Goal: Information Seeking & Learning: Learn about a topic

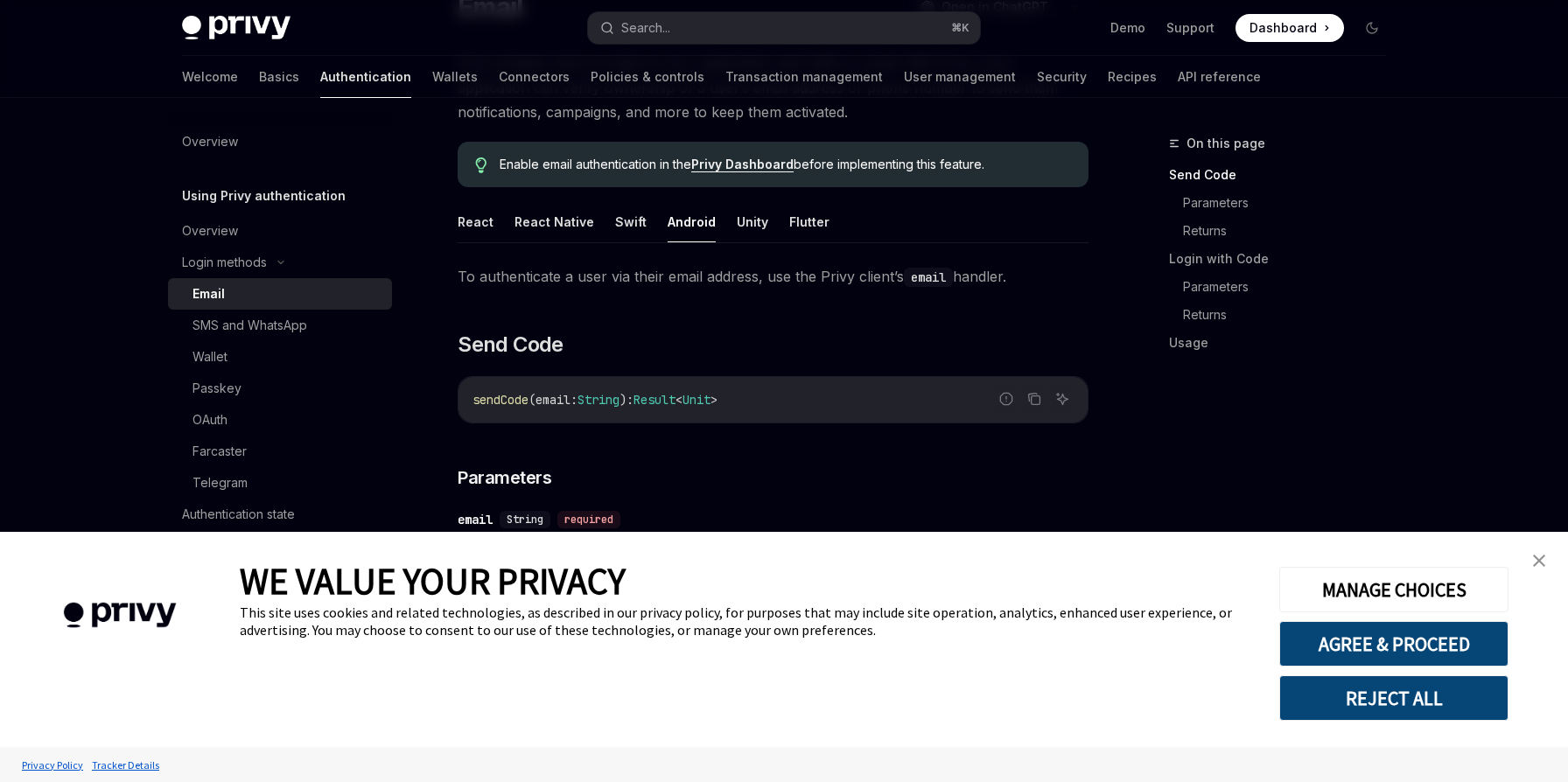
scroll to position [130, 0]
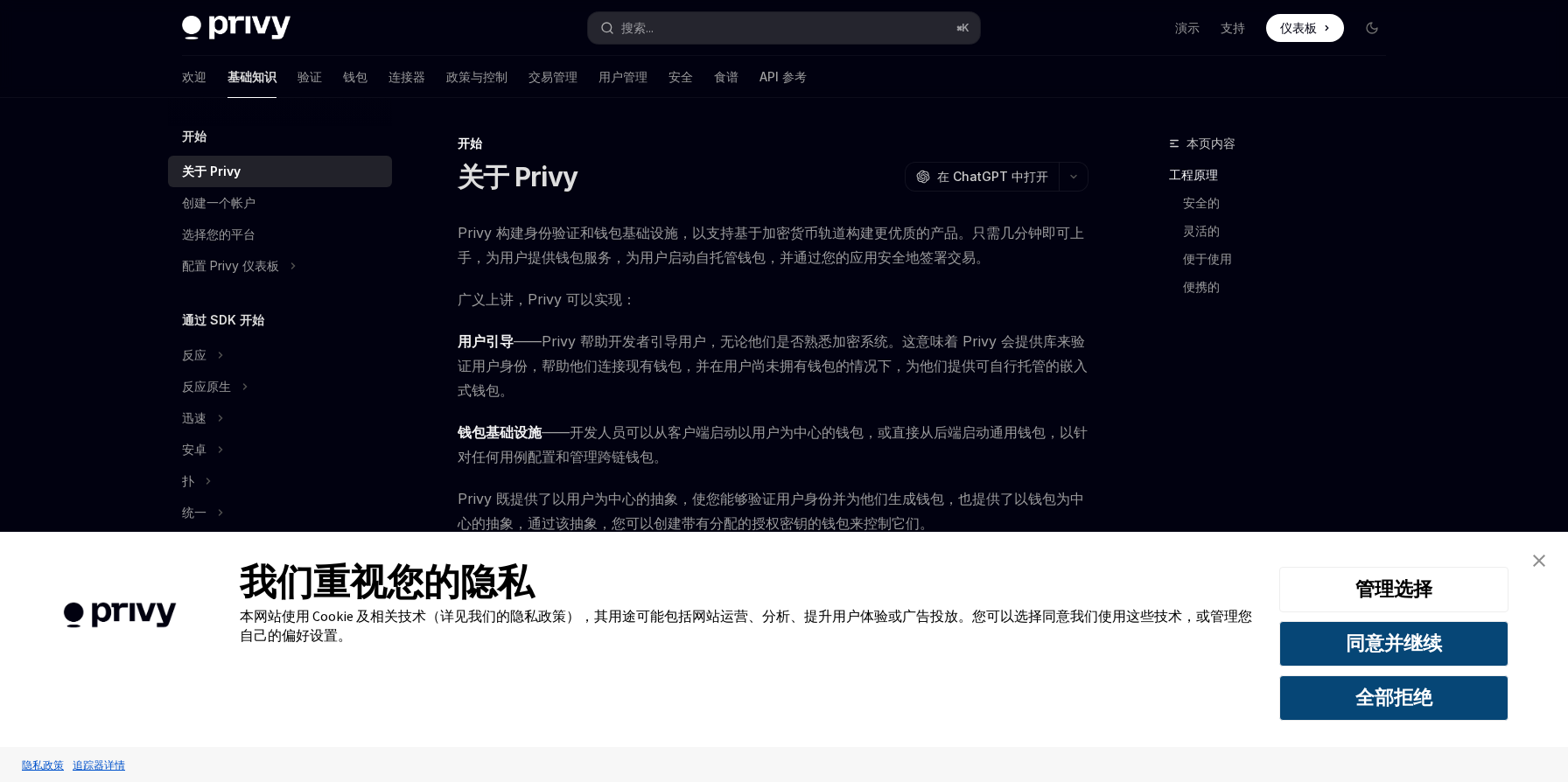
click at [1275, 398] on div "本页内容 工程原理 安全的 灵活的 便于使用 便携的" at bounding box center [1267, 458] width 266 height 649
click at [1542, 561] on img "关闭横幅" at bounding box center [1540, 561] width 12 height 12
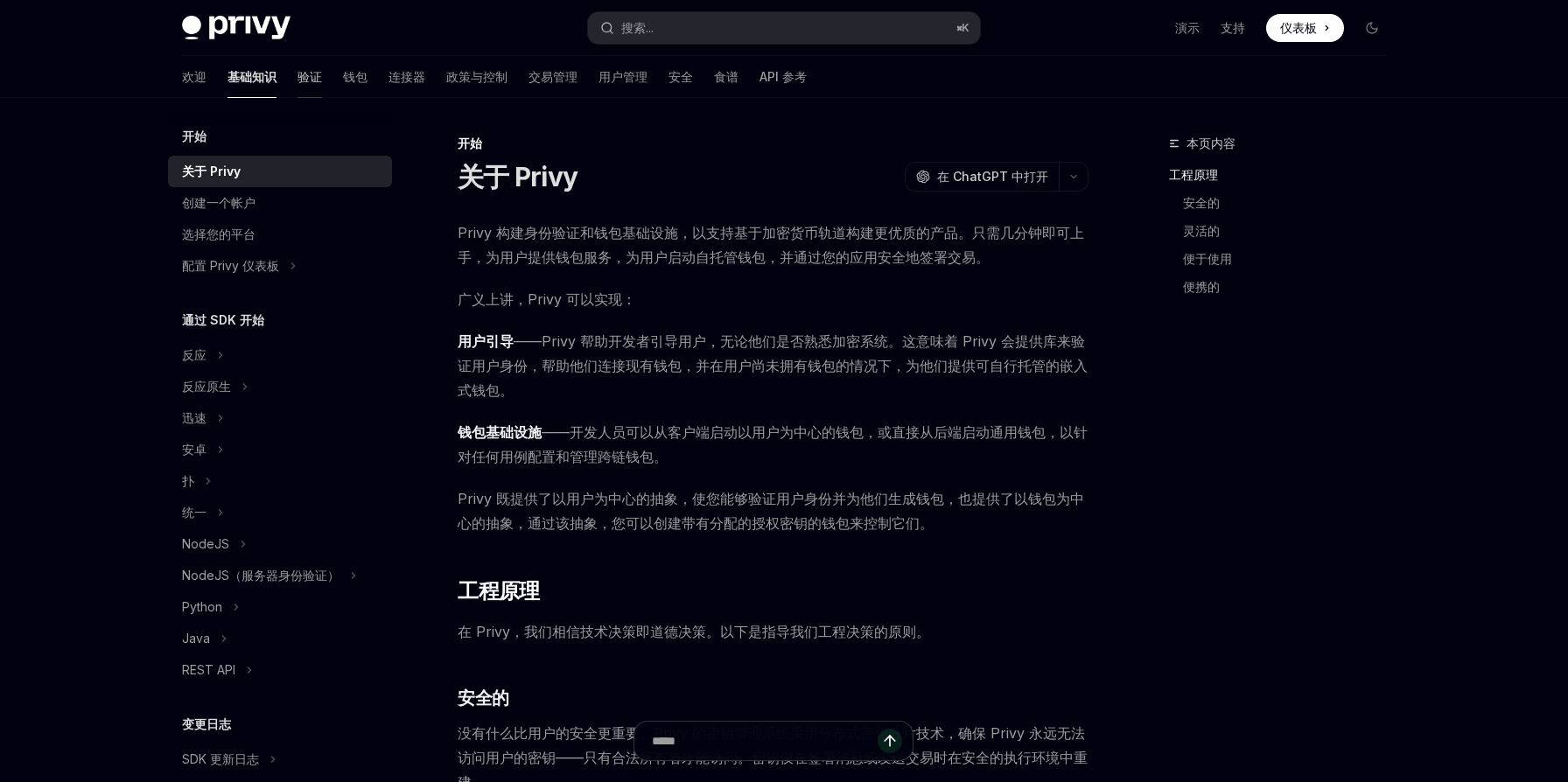
click at [298, 84] on font "验证" at bounding box center [310, 77] width 25 height 18
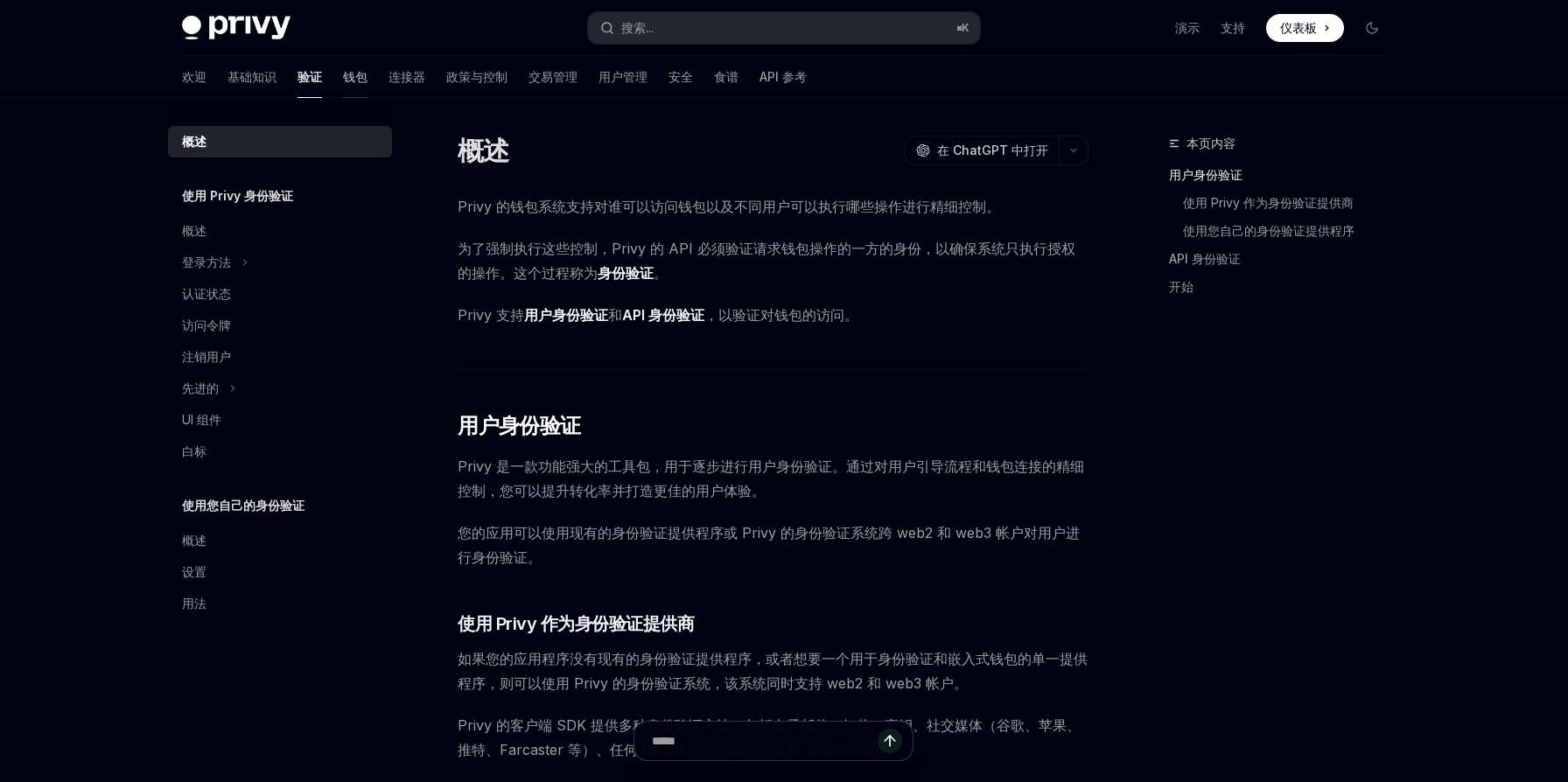
click at [343, 80] on font "钱包" at bounding box center [356, 76] width 25 height 15
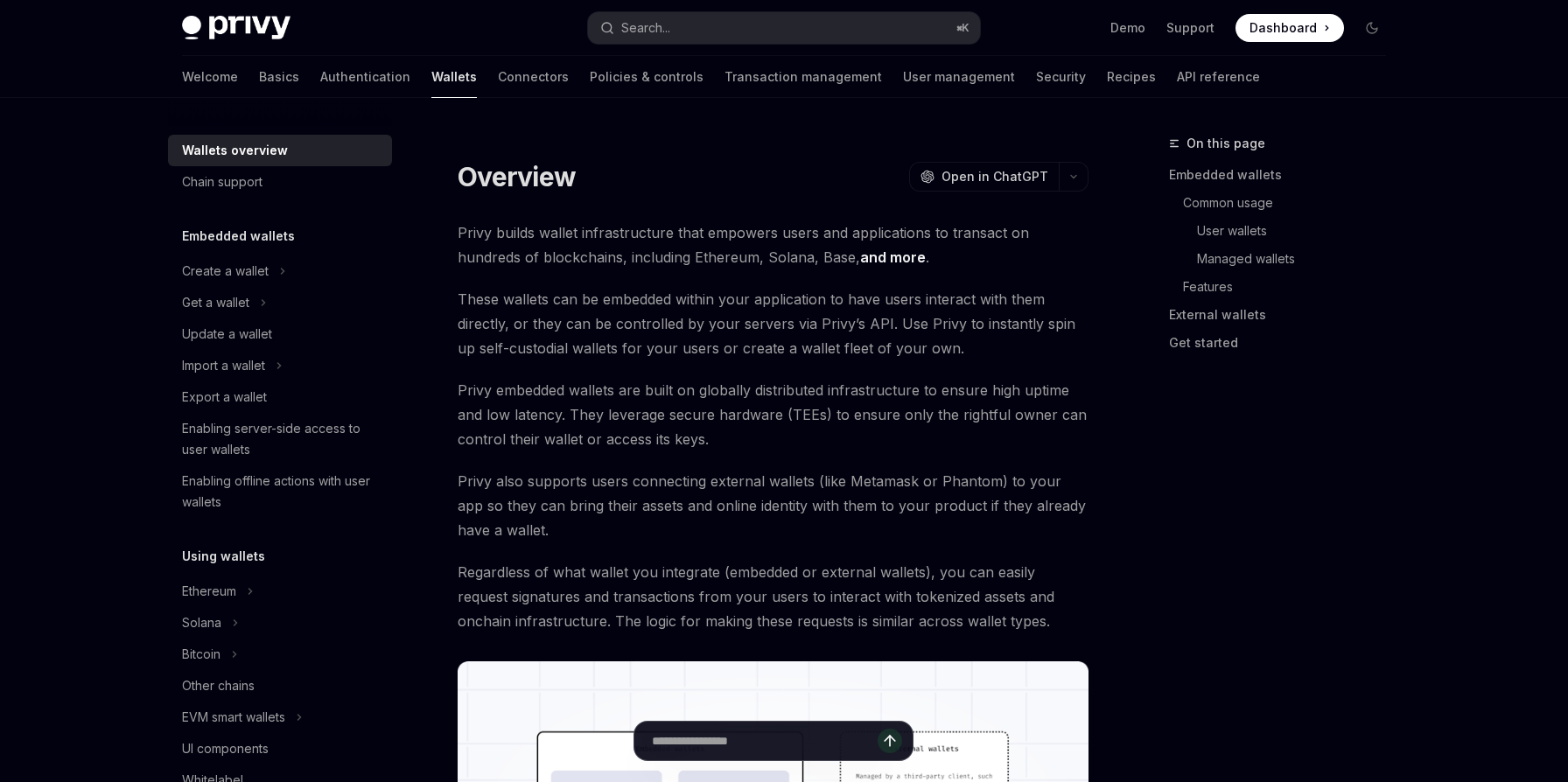
type textarea "*"
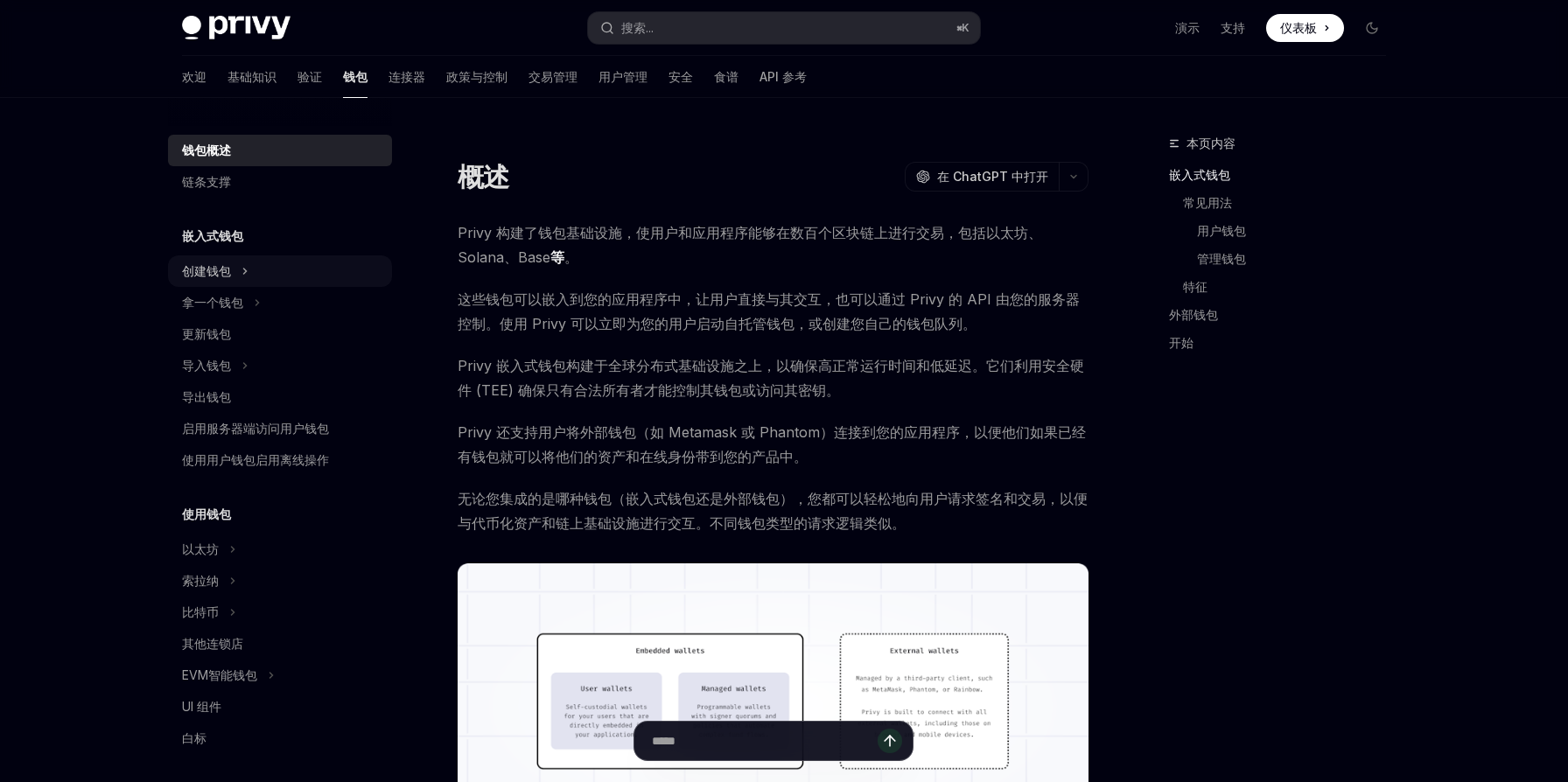
click at [264, 264] on div "创建钱包" at bounding box center [279, 271] width 224 height 32
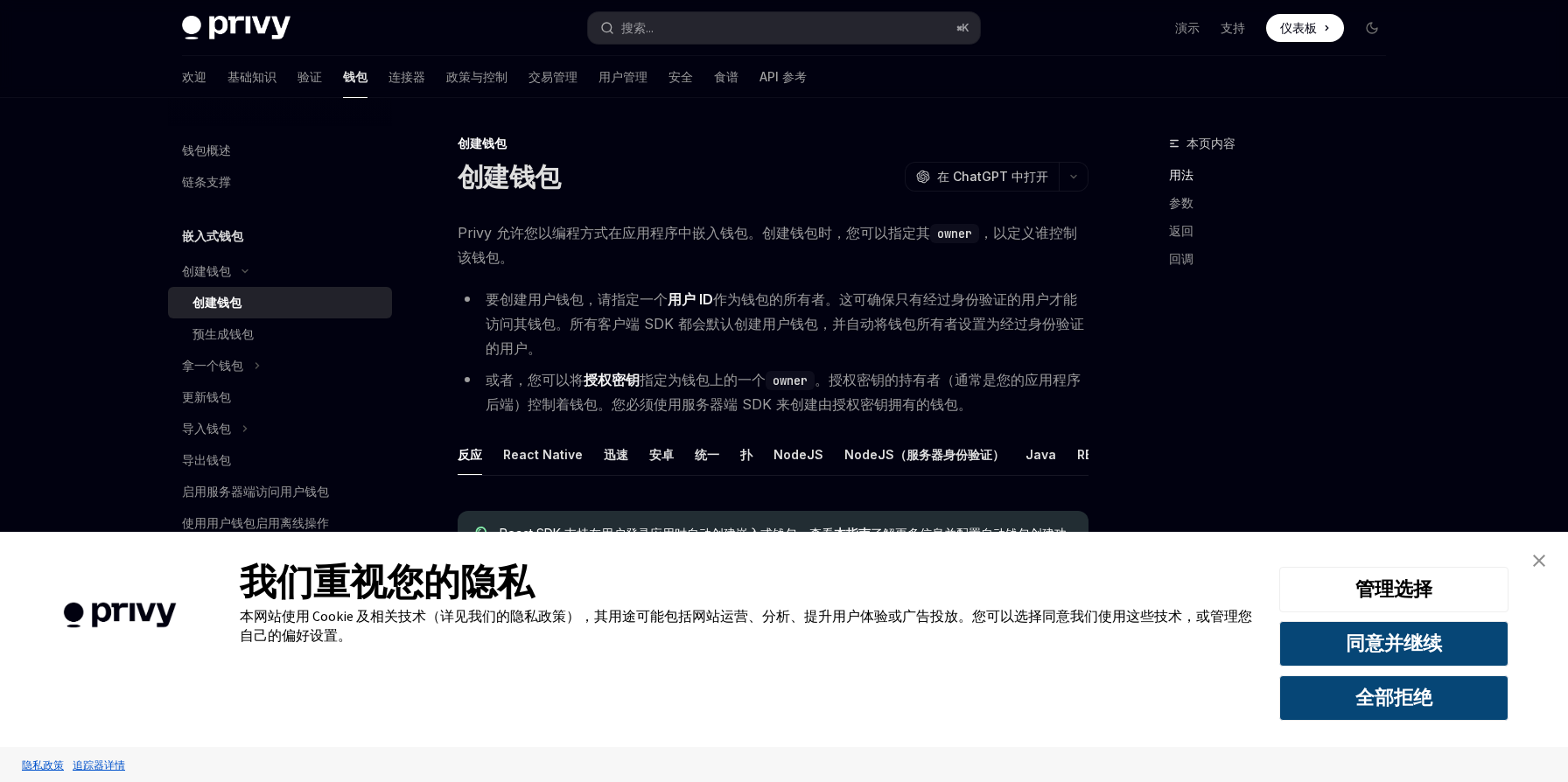
click at [1545, 561] on link "关闭横幅" at bounding box center [1540, 561] width 35 height 35
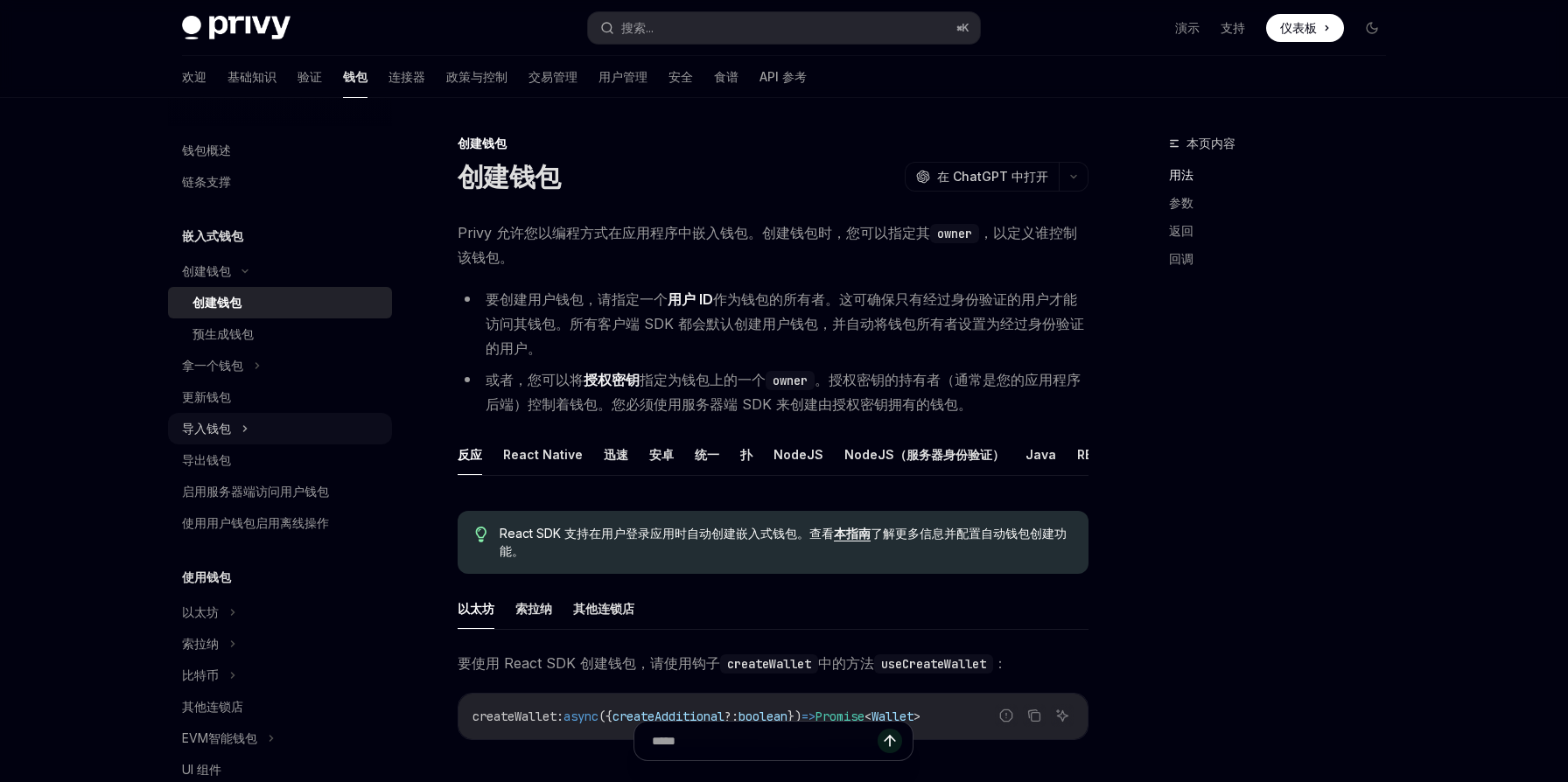
click at [263, 429] on div "导入钱包" at bounding box center [279, 429] width 224 height 32
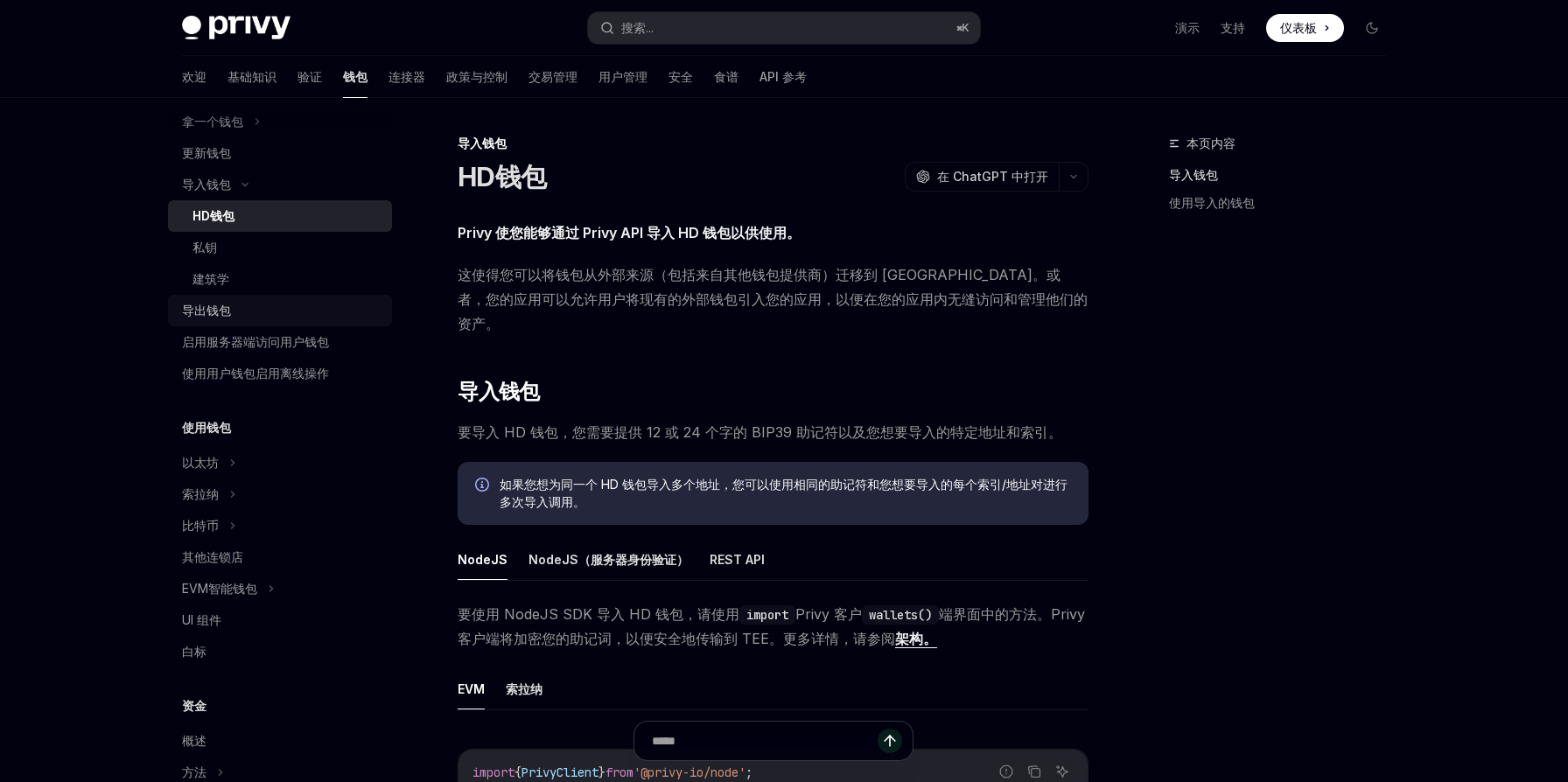
scroll to position [245, 0]
click at [239, 457] on div "以太坊" at bounding box center [279, 462] width 224 height 32
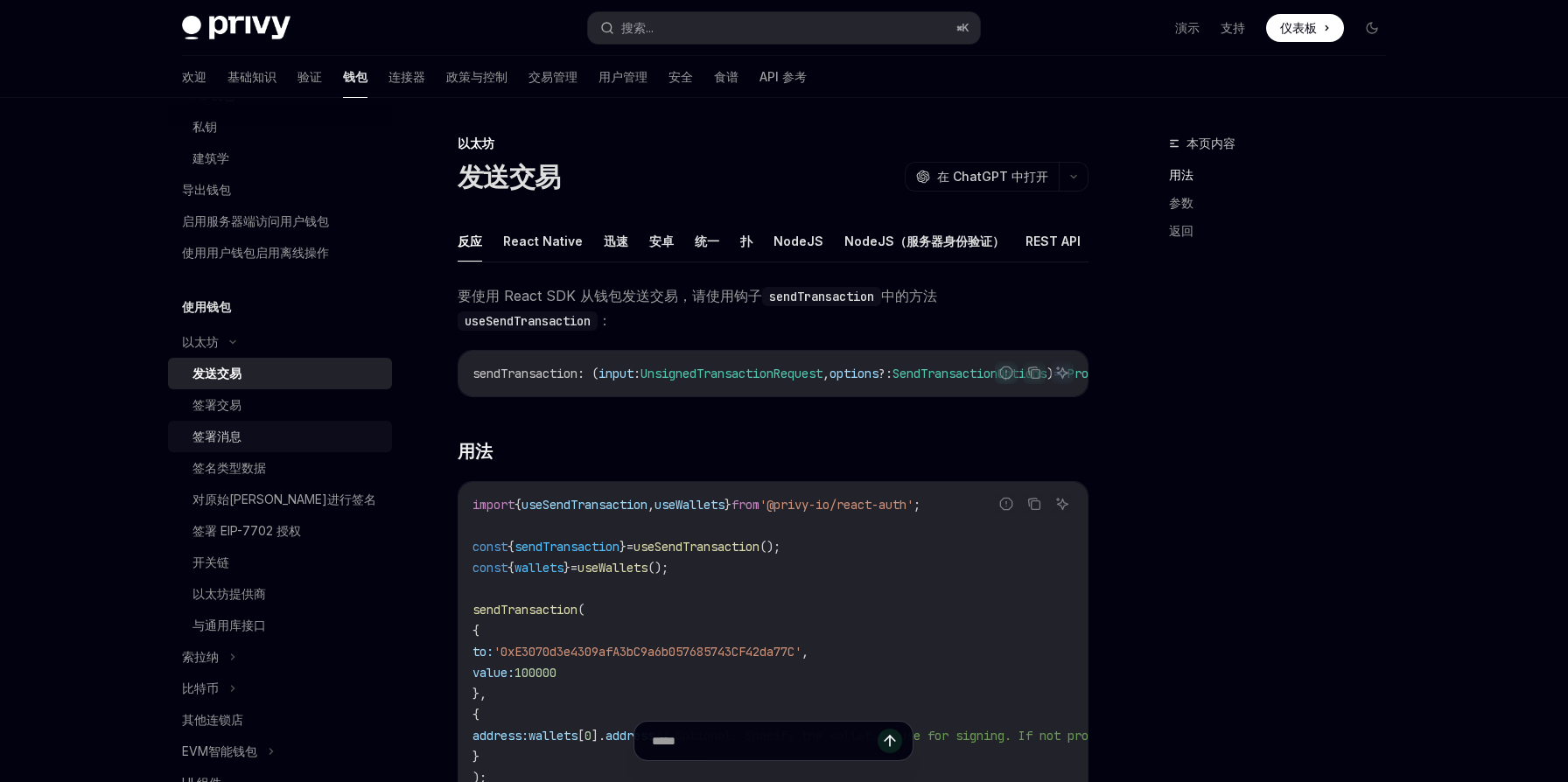
scroll to position [387, 0]
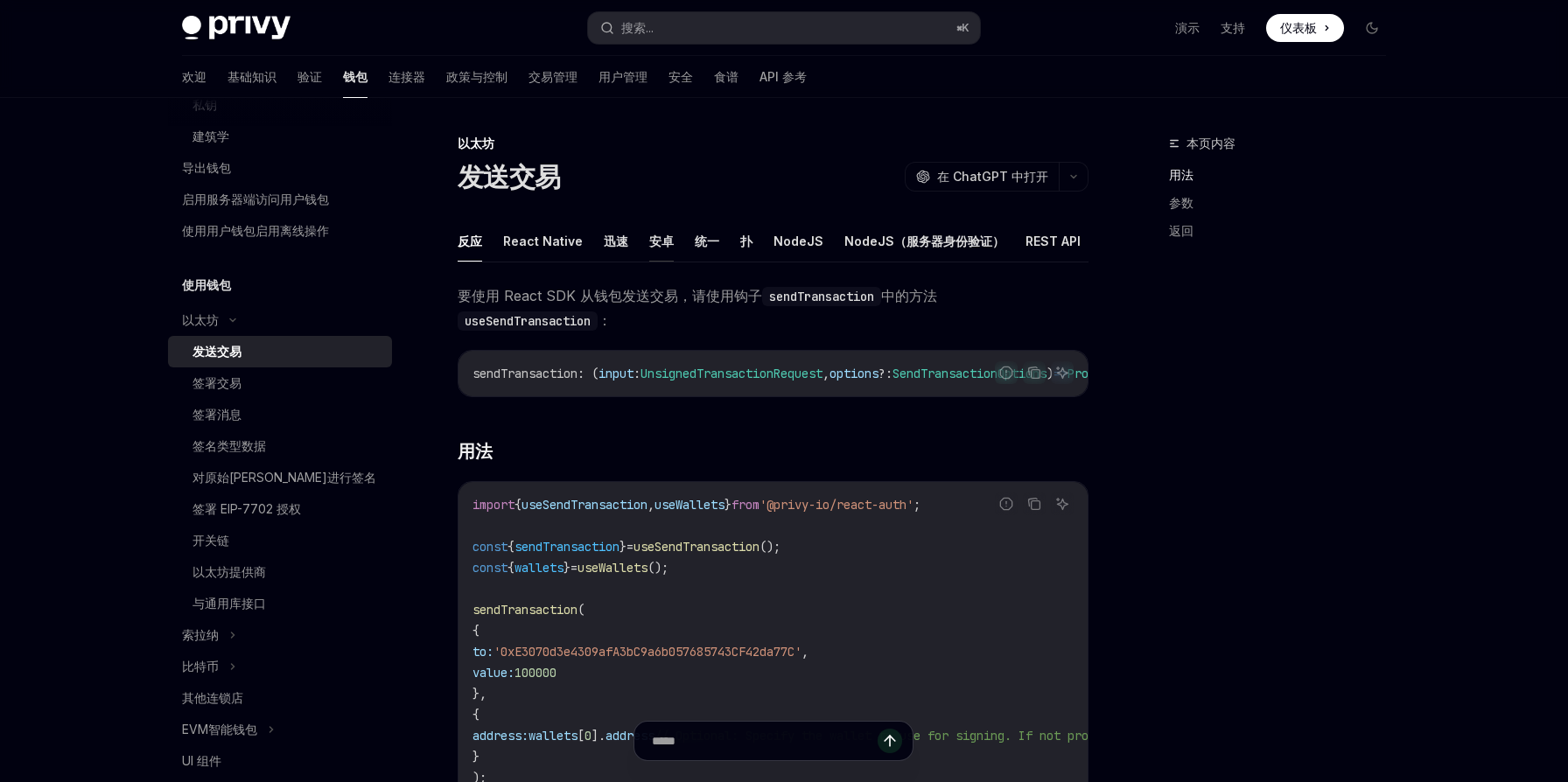
click at [656, 239] on font "安卓" at bounding box center [662, 240] width 25 height 15
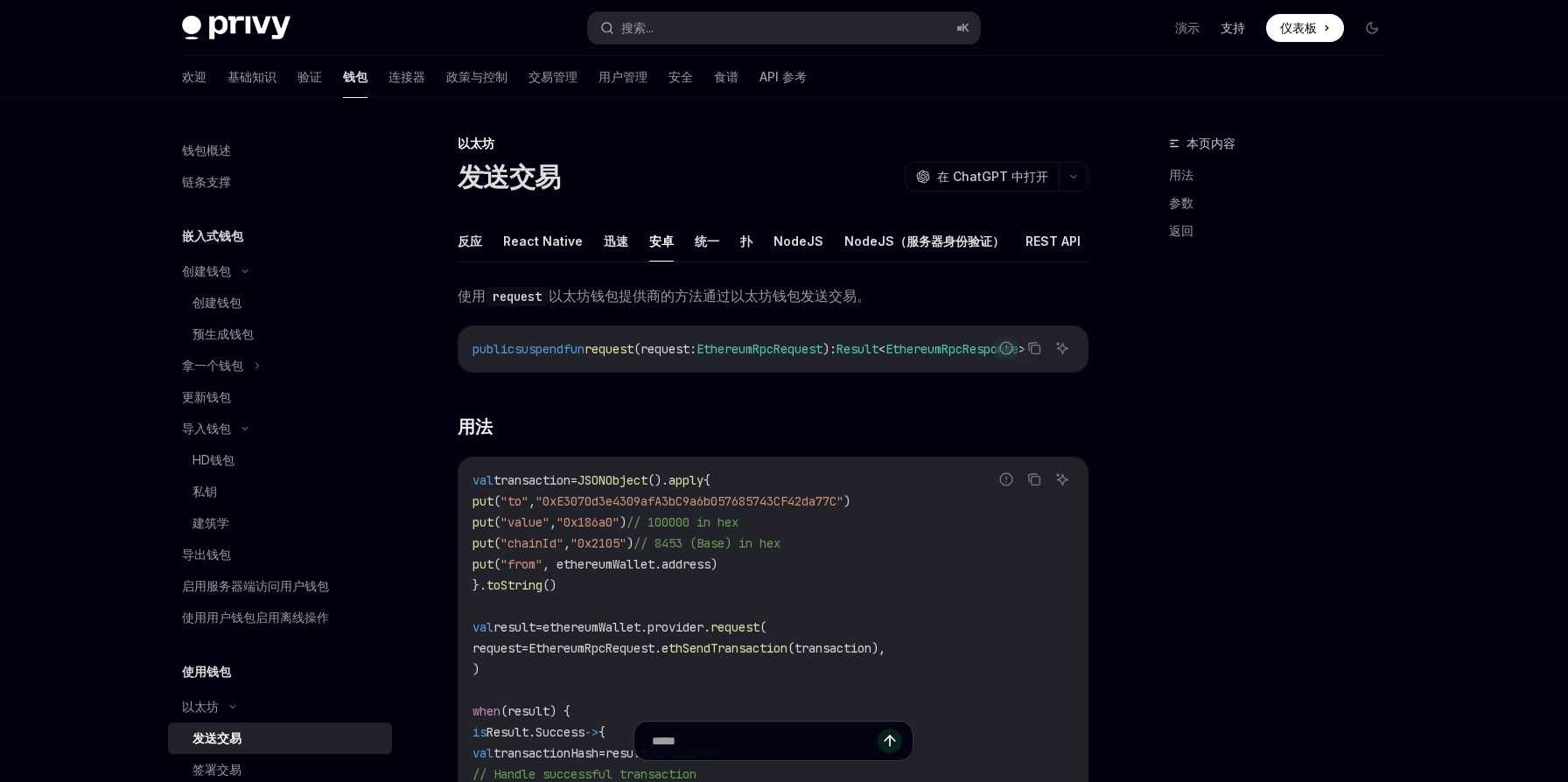
click at [1238, 30] on font "支持" at bounding box center [1234, 27] width 25 height 15
click at [389, 83] on font "连接器" at bounding box center [407, 76] width 37 height 15
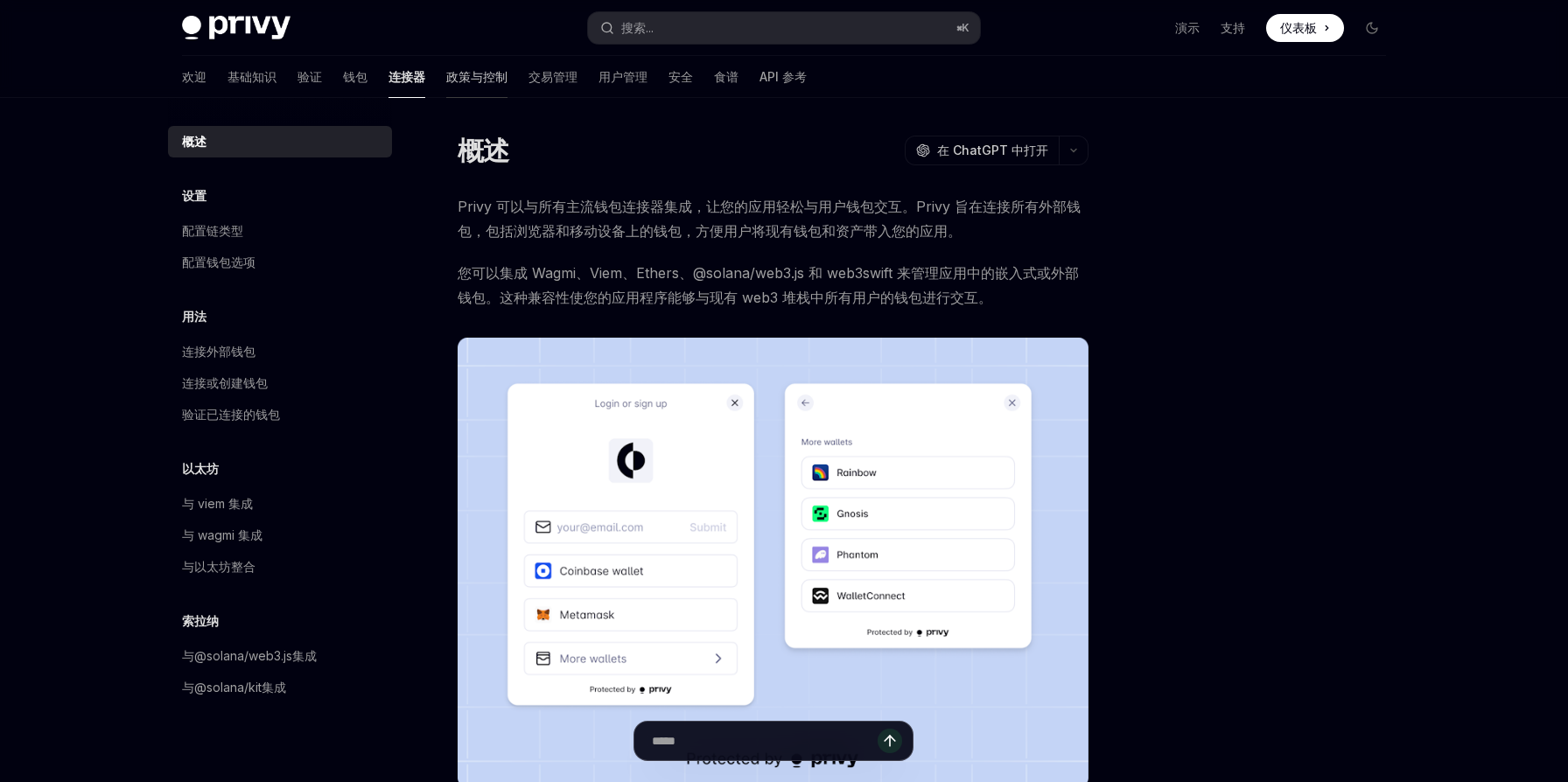
click at [448, 75] on font "政策与控制" at bounding box center [477, 76] width 61 height 15
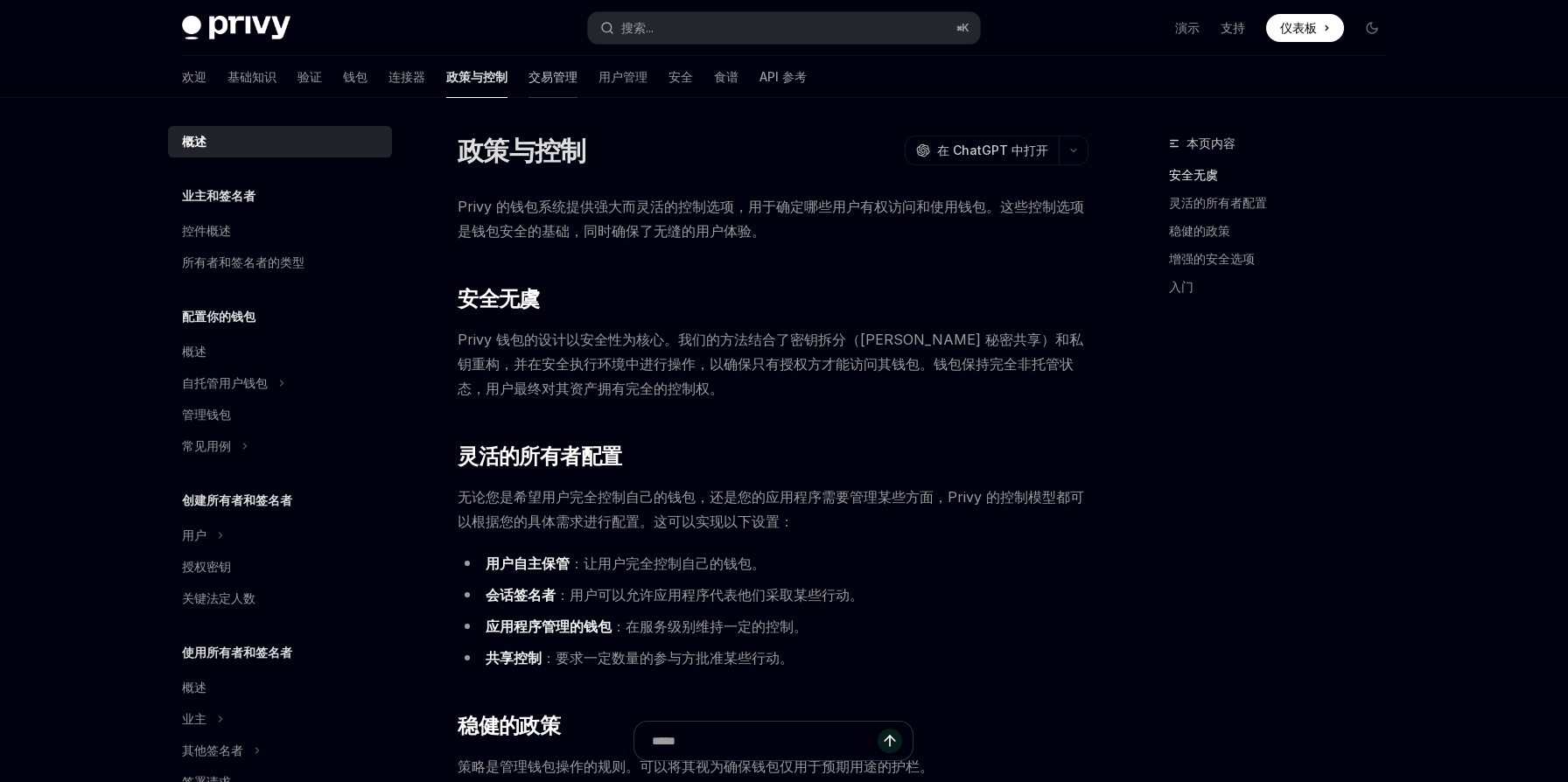
click at [529, 75] on font "交易管理" at bounding box center [553, 76] width 49 height 15
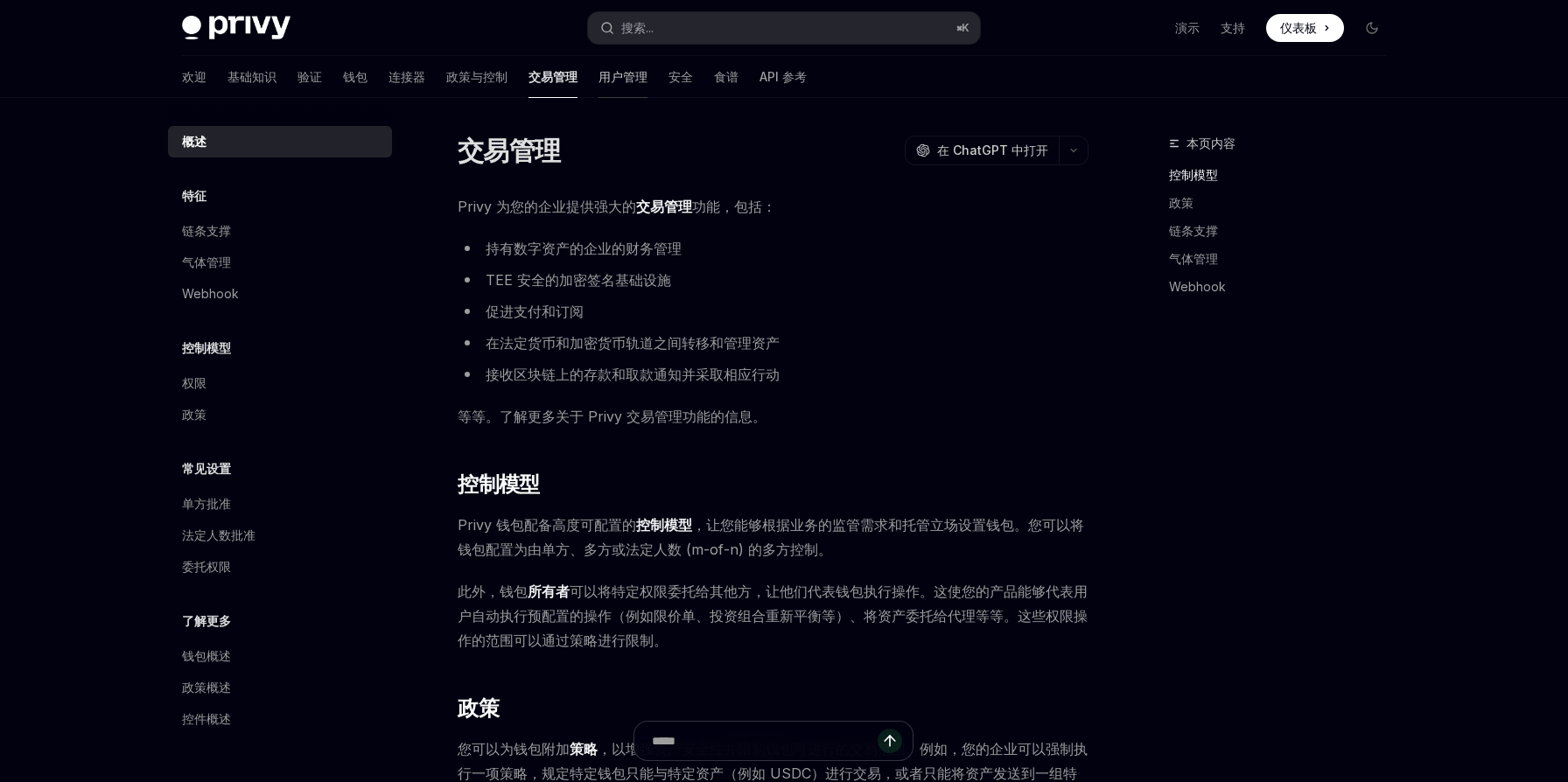
click at [599, 80] on font "用户管理" at bounding box center [623, 76] width 49 height 15
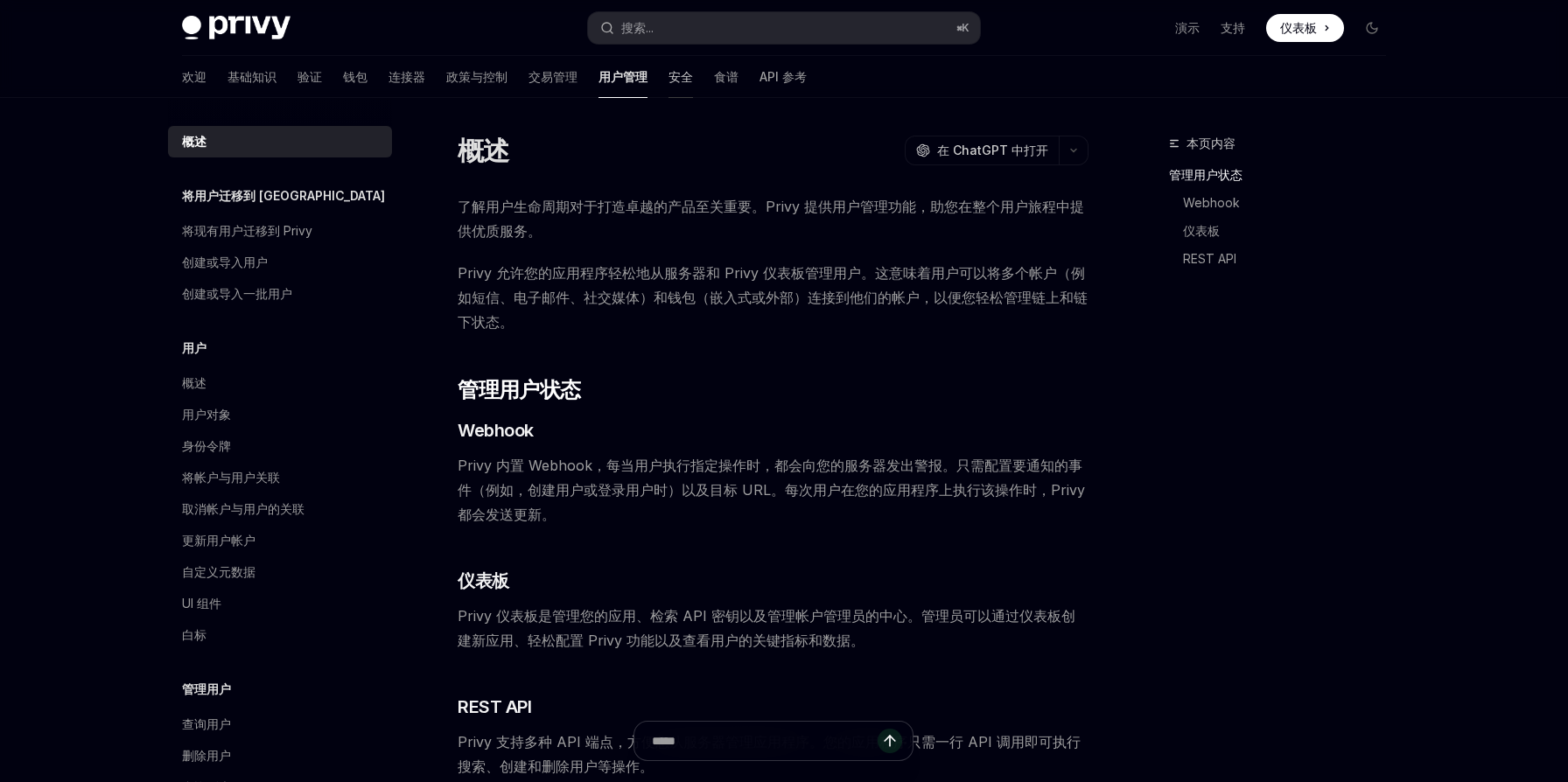
click at [669, 82] on font "安全" at bounding box center [681, 76] width 25 height 15
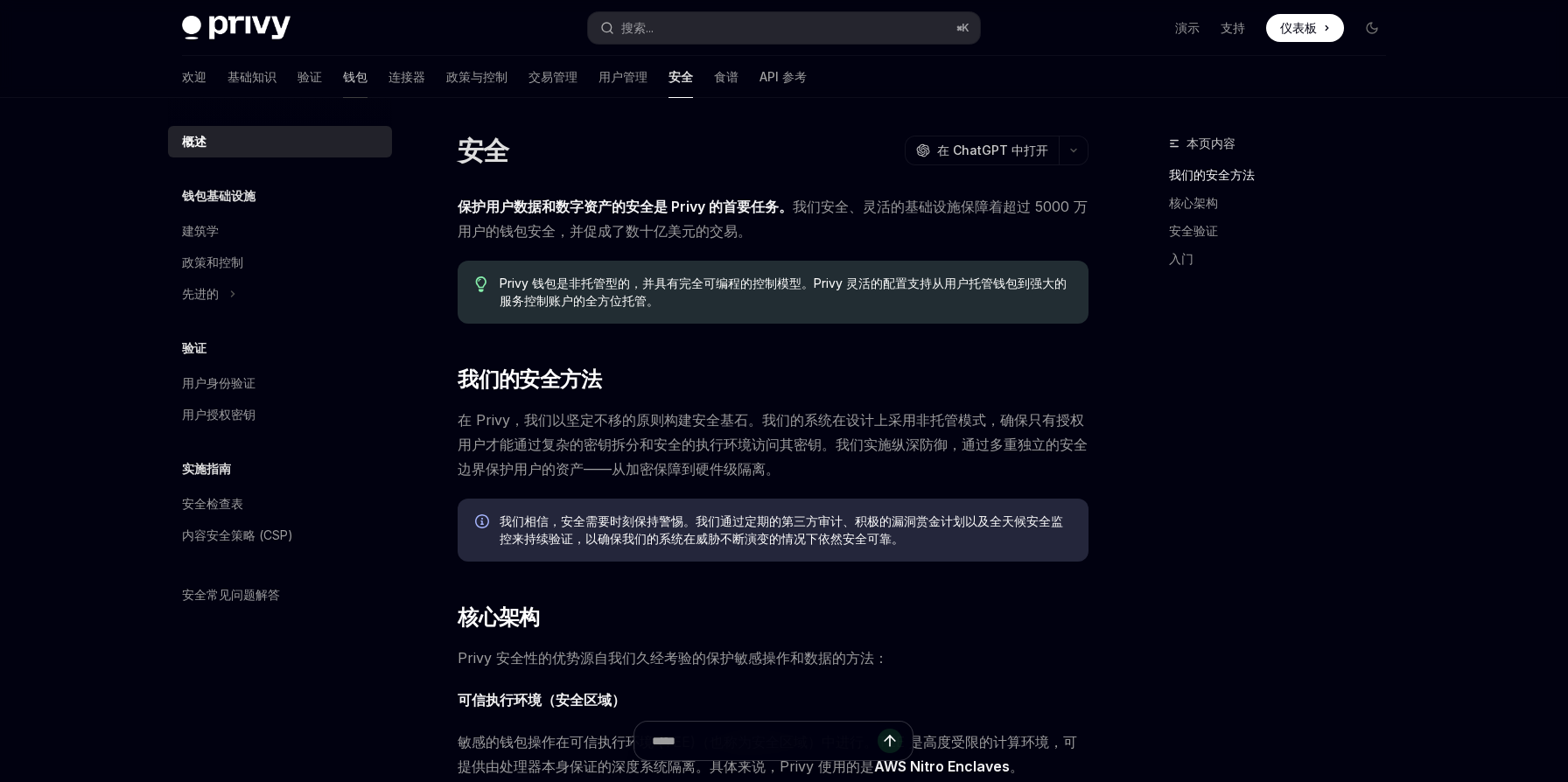
click at [343, 80] on font "钱包" at bounding box center [356, 76] width 25 height 15
type textarea "*"
